Goal: Find specific page/section: Find specific page/section

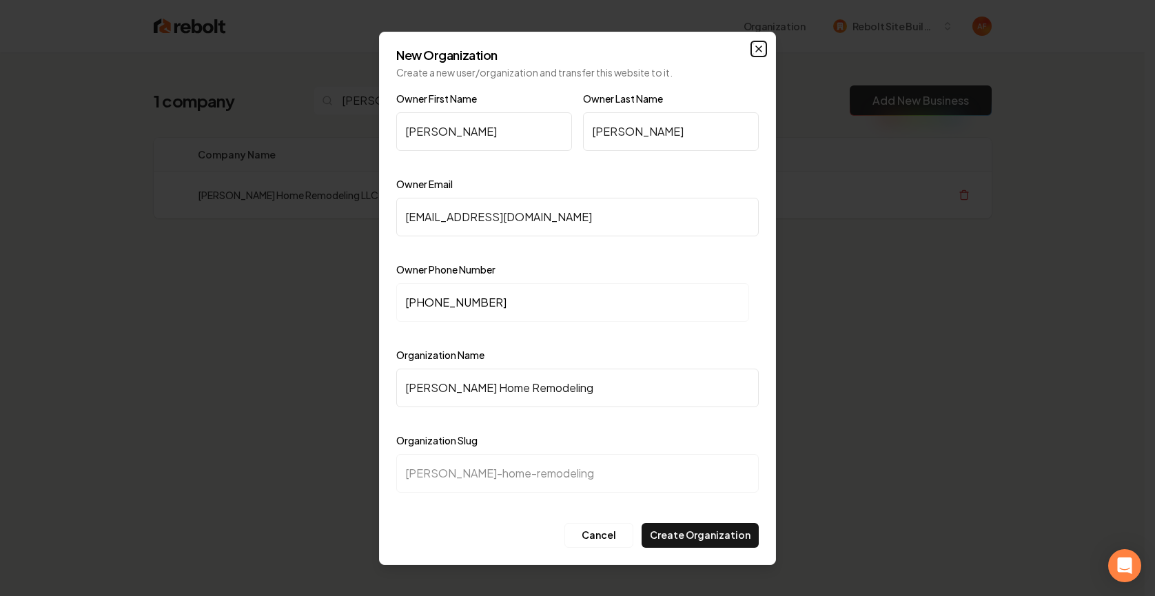
click at [764, 48] on icon "button" at bounding box center [758, 48] width 11 height 11
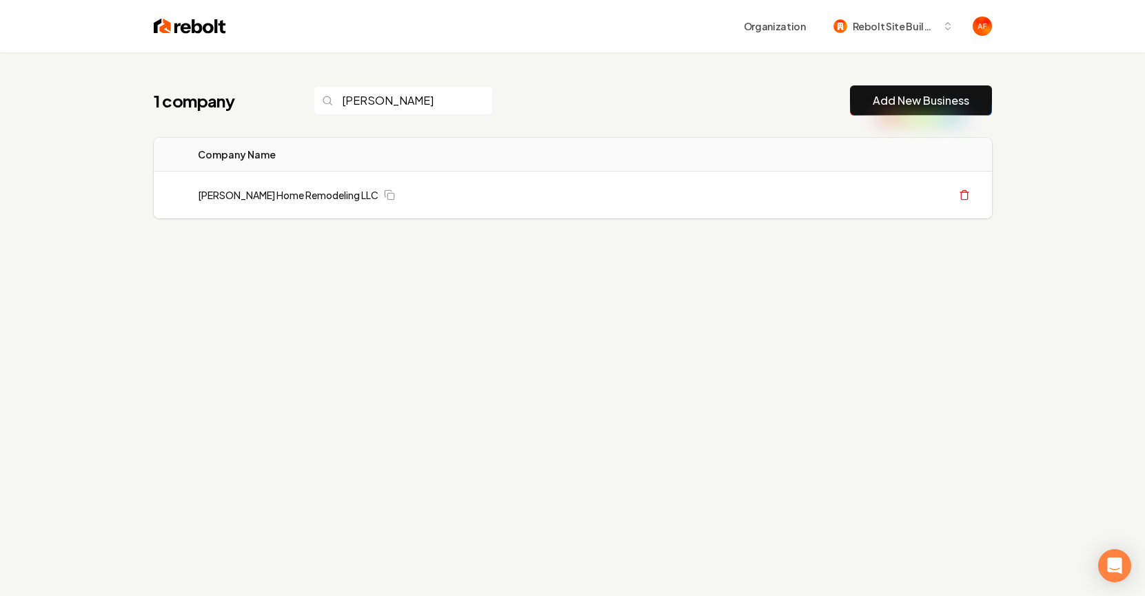
drag, startPoint x: 371, startPoint y: 117, endPoint x: 376, endPoint y: 103, distance: 15.1
click at [371, 117] on div "1 company [PERSON_NAME] Add New Business Logo Company Name Actions [PERSON_NAME…" at bounding box center [573, 179] width 882 height 254
click at [376, 103] on input "[PERSON_NAME]" at bounding box center [403, 100] width 179 height 29
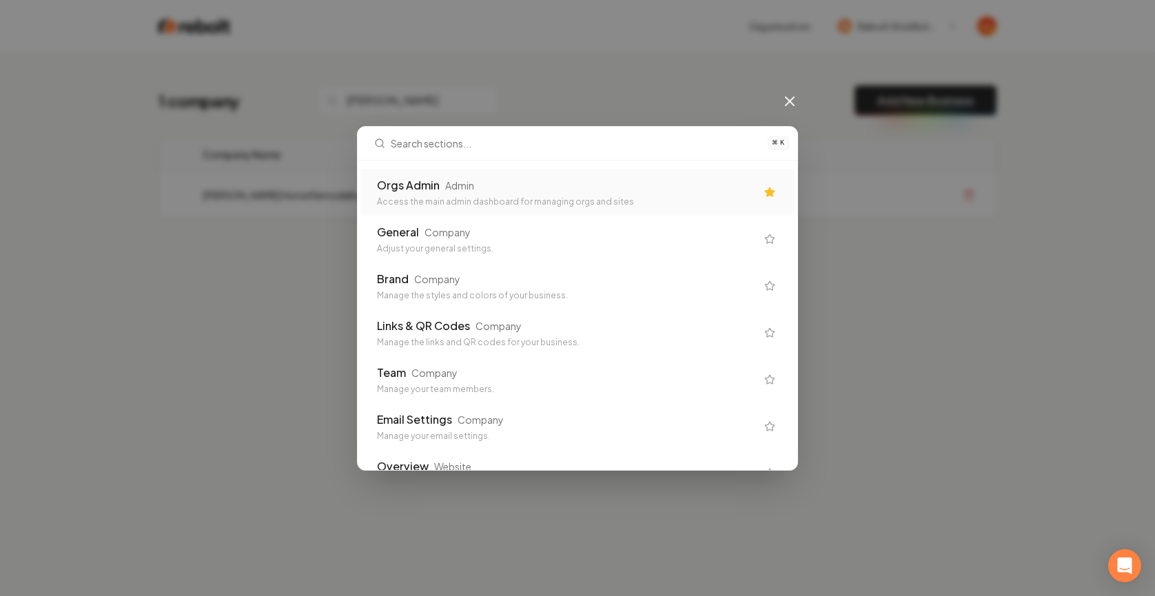
click at [460, 180] on div "Admin" at bounding box center [459, 185] width 29 height 14
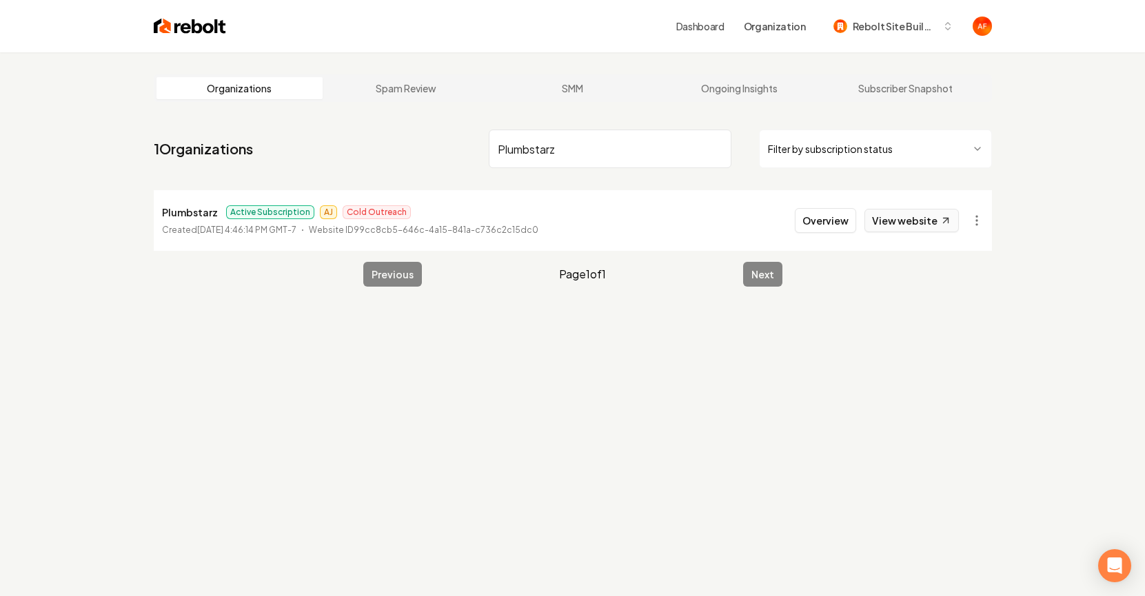
type input "Plumbstarz"
click at [899, 225] on link "View website" at bounding box center [911, 220] width 94 height 23
click at [638, 156] on input "Plumbstarz" at bounding box center [610, 149] width 243 height 39
click at [719, 152] on input "Plumbstarz" at bounding box center [610, 149] width 243 height 39
click at [717, 150] on input "Plumbstarz" at bounding box center [610, 149] width 243 height 39
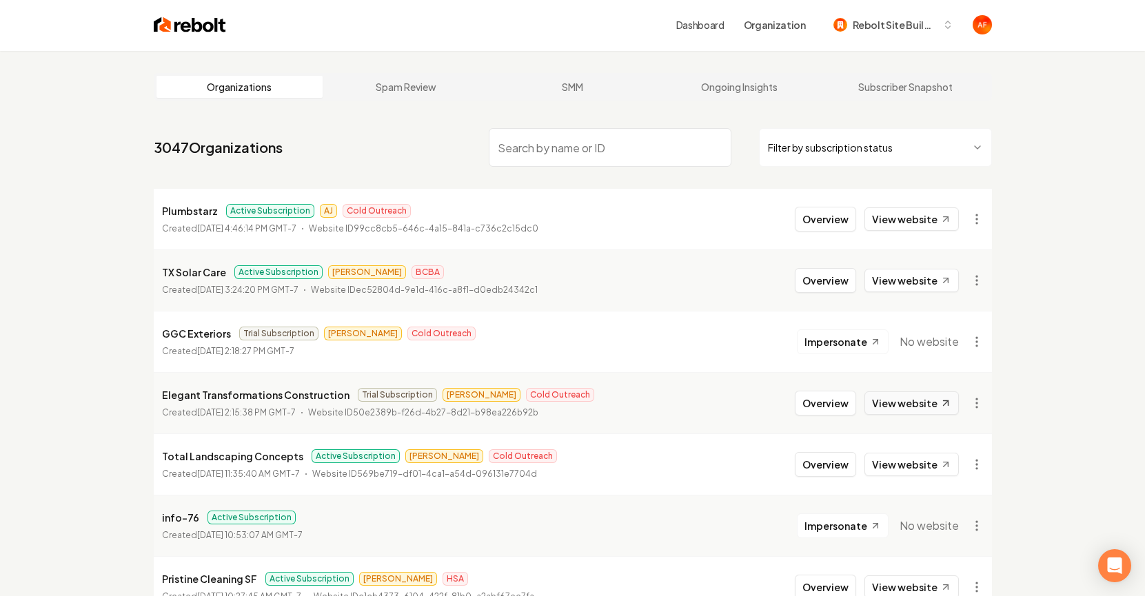
scroll to position [3, 0]
click at [899, 397] on link "View website" at bounding box center [911, 401] width 94 height 23
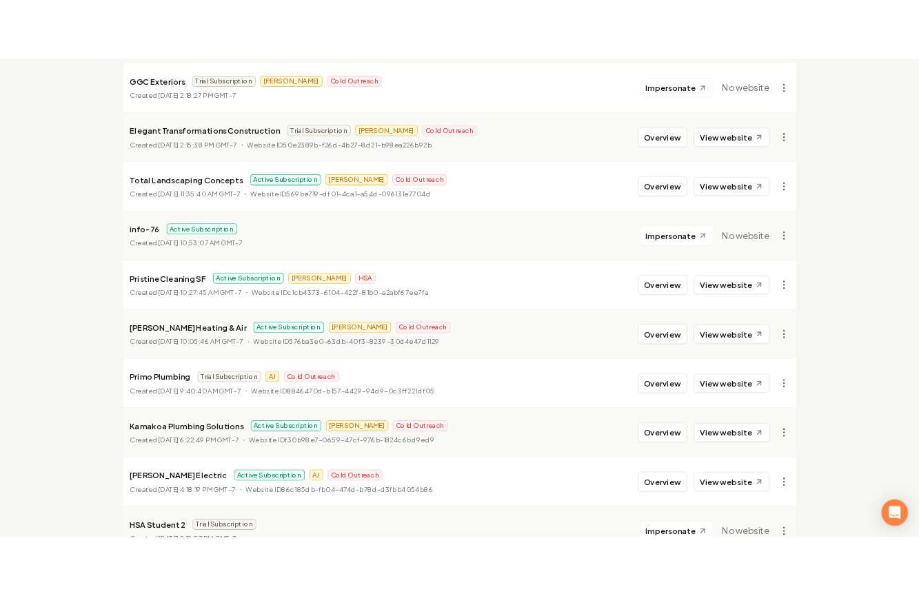
scroll to position [393, 0]
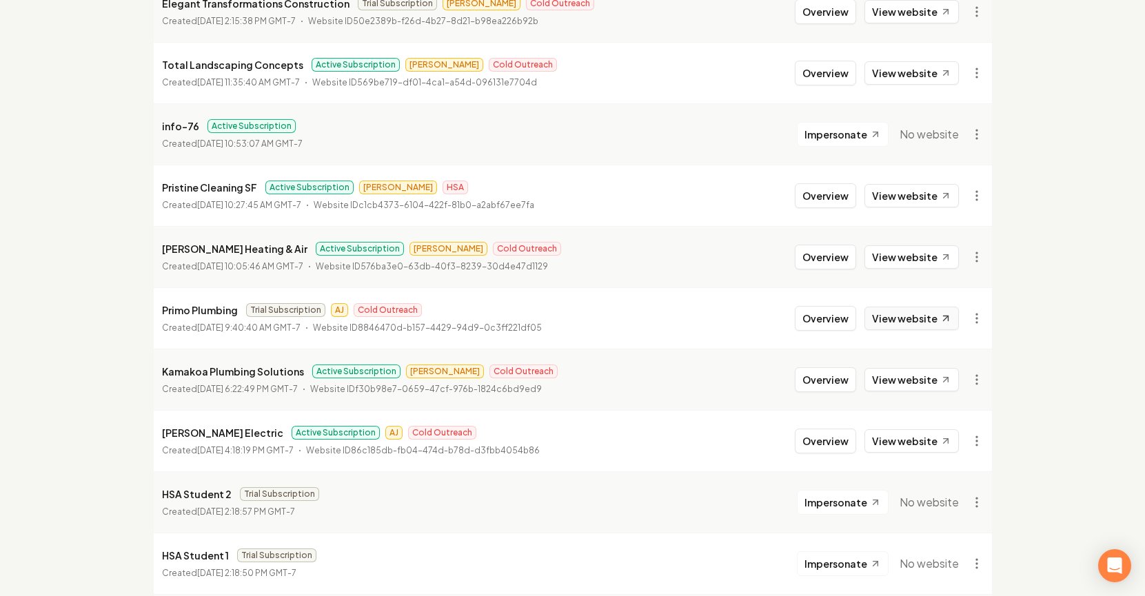
click at [878, 318] on link "View website" at bounding box center [911, 318] width 94 height 23
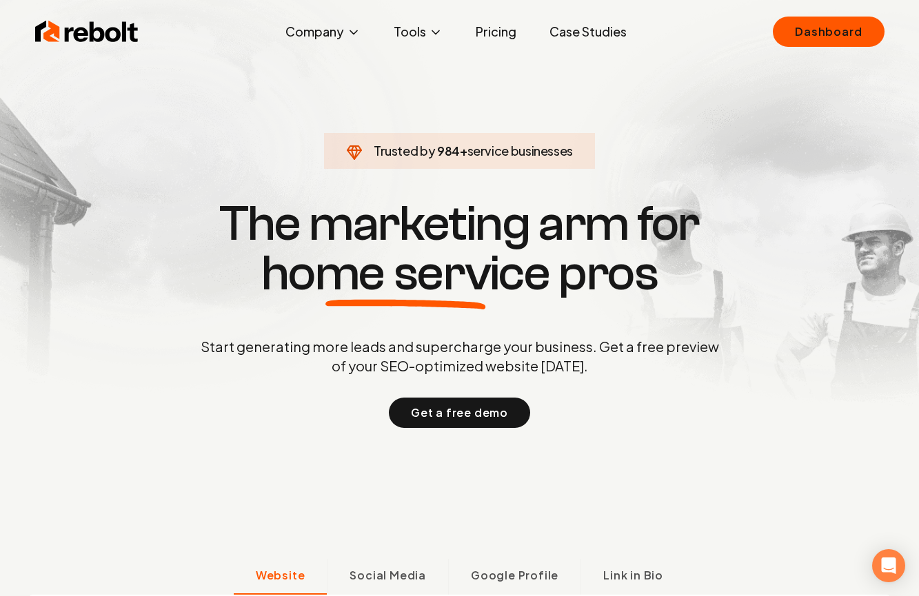
click at [101, 35] on img at bounding box center [86, 32] width 103 height 28
